Goal: Find specific page/section: Find specific page/section

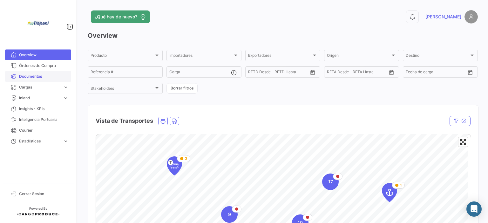
click at [54, 76] on span "Documentos" at bounding box center [44, 77] width 50 height 6
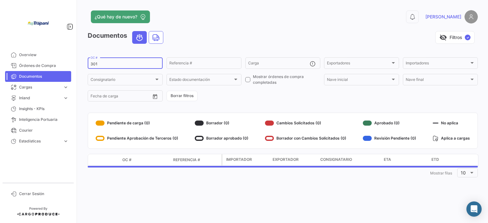
click at [116, 63] on input "301" at bounding box center [125, 64] width 69 height 4
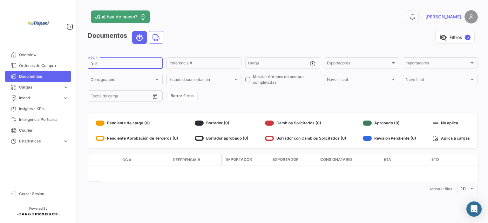
type input "313"
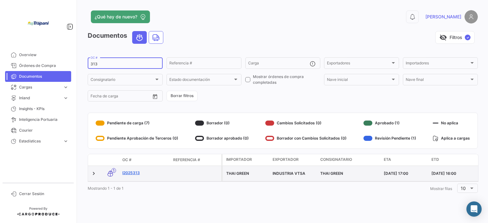
click at [130, 172] on link "I2025313" at bounding box center [145, 173] width 46 height 6
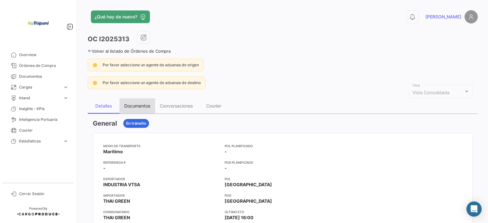
click at [141, 105] on div "Documentos" at bounding box center [137, 105] width 26 height 5
